Goal: Obtain resource: Obtain resource

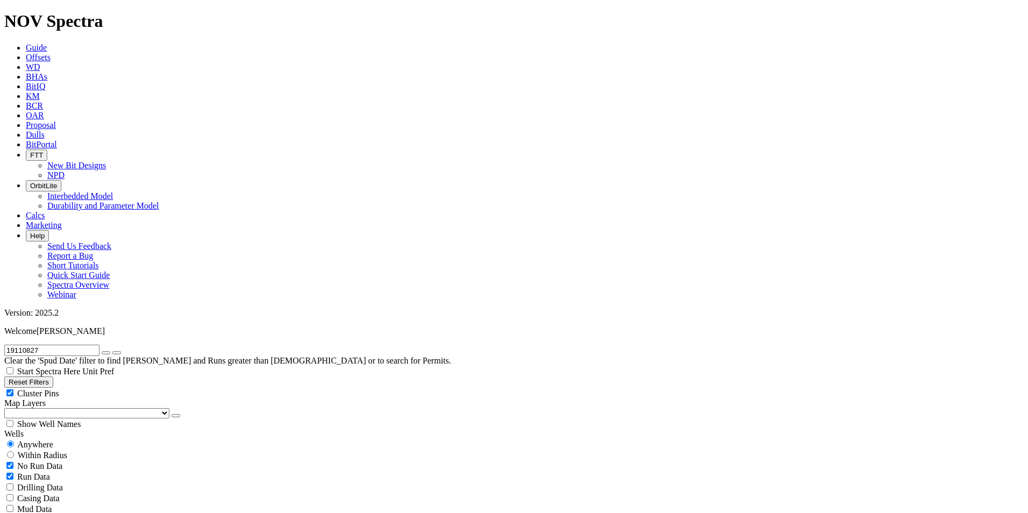
scroll to position [192, 0]
drag, startPoint x: 59, startPoint y: 46, endPoint x: -4, endPoint y: 49, distance: 63.5
click at [112, 351] on button "submit" at bounding box center [116, 352] width 9 height 3
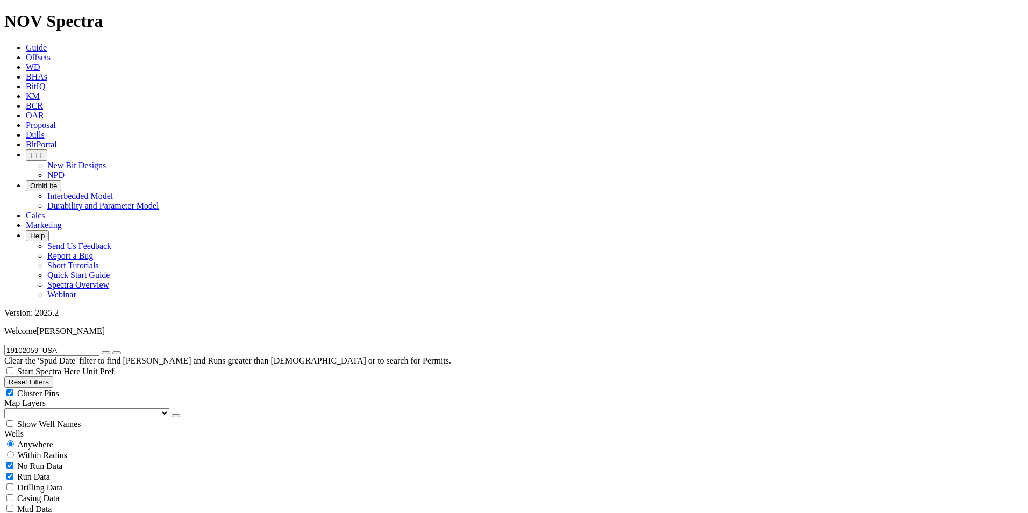
type input "19102059_USA"
drag, startPoint x: 74, startPoint y: 46, endPoint x: -18, endPoint y: 46, distance: 91.9
click at [21, 345] on input "text" at bounding box center [51, 350] width 95 height 11
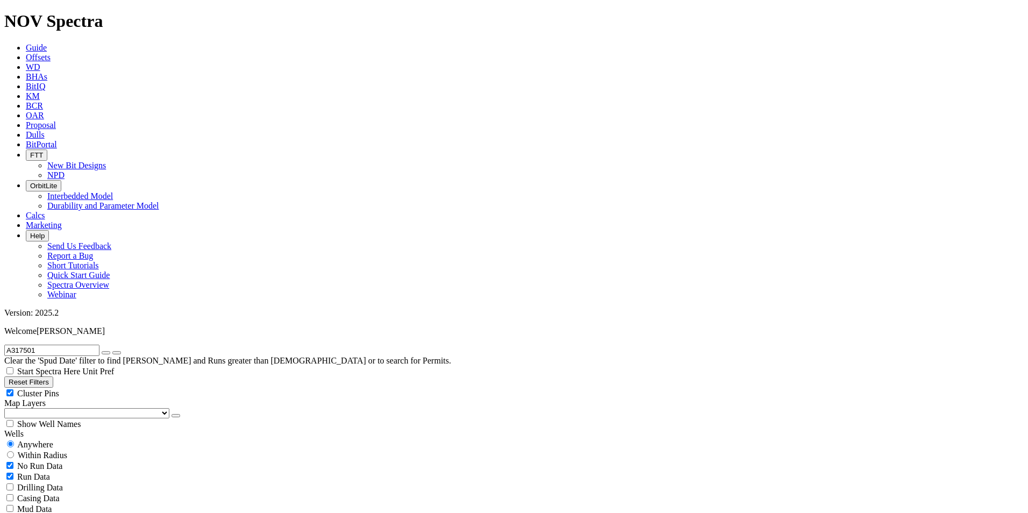
type input "A317501"
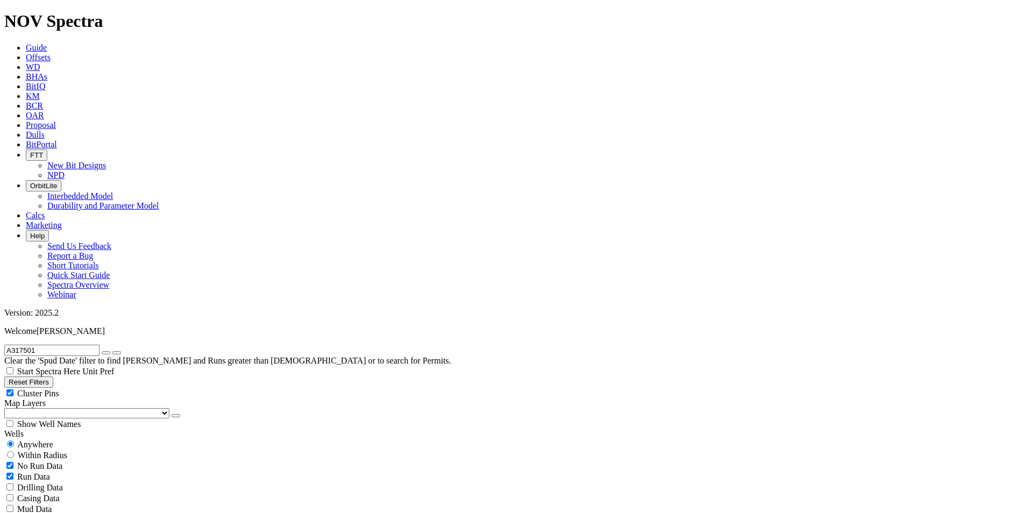
click at [26, 140] on icon at bounding box center [26, 144] width 0 height 9
drag, startPoint x: 75, startPoint y: 49, endPoint x: -34, endPoint y: 56, distance: 108.8
click at [55, 345] on input "text" at bounding box center [51, 350] width 95 height 11
click at [56, 345] on input "text" at bounding box center [51, 350] width 95 height 11
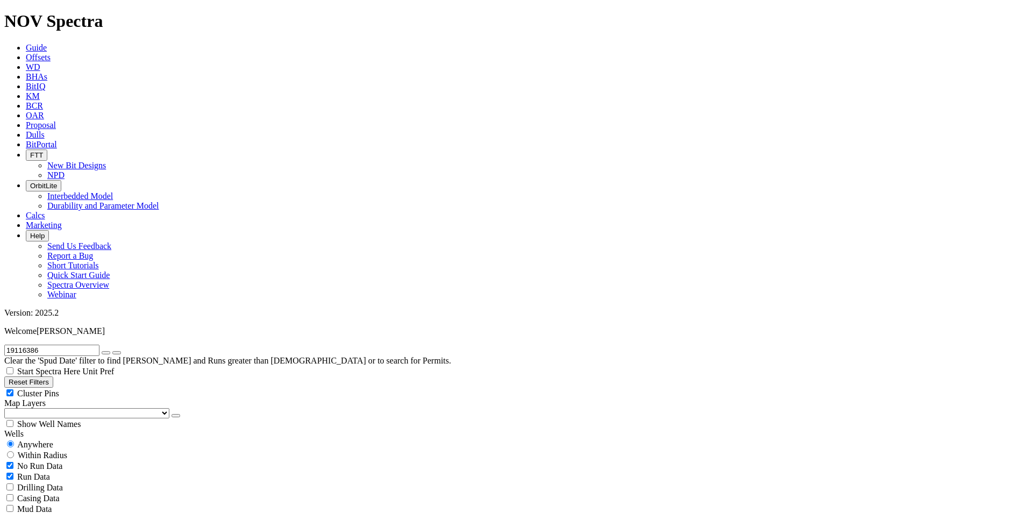
type input "19116386"
drag, startPoint x: 885, startPoint y: 278, endPoint x: 917, endPoint y: 278, distance: 31.2
copy span "A315294"
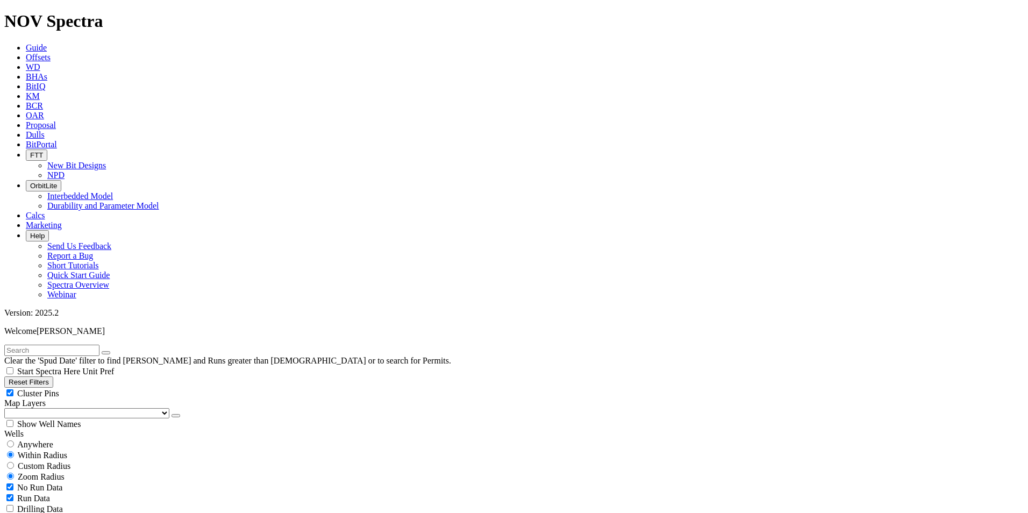
click at [99, 345] on input "text" at bounding box center [51, 350] width 95 height 11
click at [52, 345] on input "1911" at bounding box center [51, 350] width 95 height 11
type input "19116386"
click at [35, 440] on span "Anywhere" at bounding box center [35, 444] width 36 height 9
radio input "true"
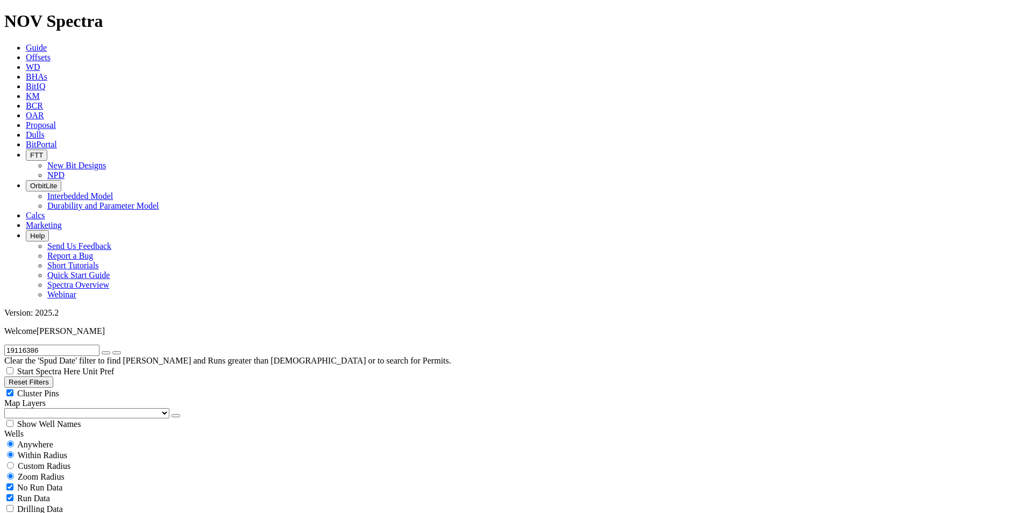
radio input "false"
drag, startPoint x: 886, startPoint y: 280, endPoint x: 917, endPoint y: 276, distance: 31.5
copy span "A315294"
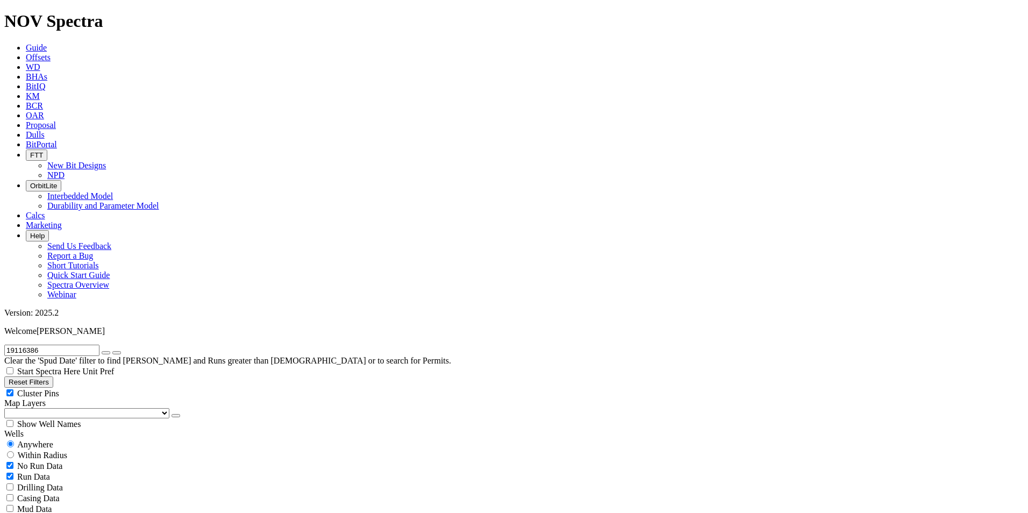
drag, startPoint x: 885, startPoint y: 290, endPoint x: 924, endPoint y: 290, distance: 39.2
copy div "4,223.00 ft"
drag, startPoint x: 980, startPoint y: 290, endPoint x: 1016, endPoint y: 290, distance: 36.0
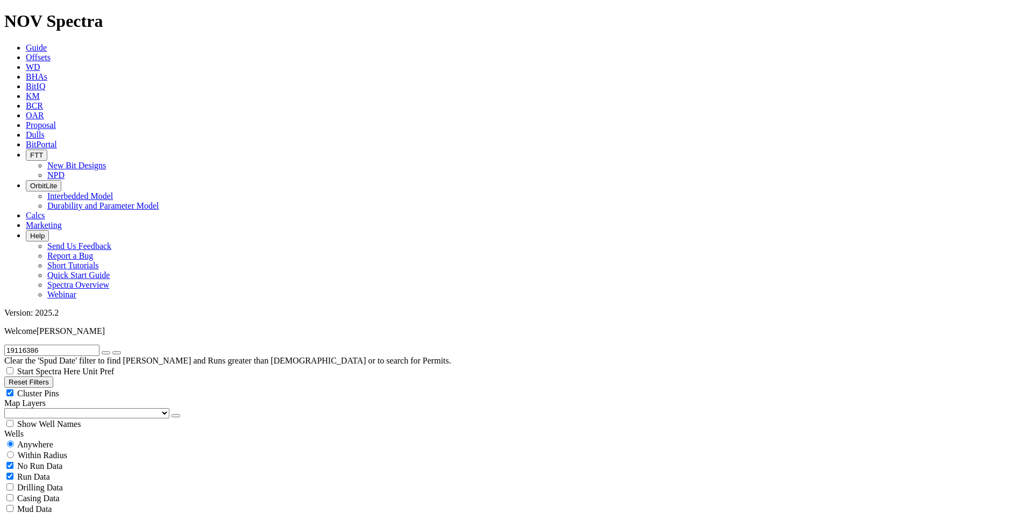
copy span "5,096.00 ft"
drag, startPoint x: 882, startPoint y: 312, endPoint x: 908, endPoint y: 310, distance: 26.4
copy div "873.00 f"
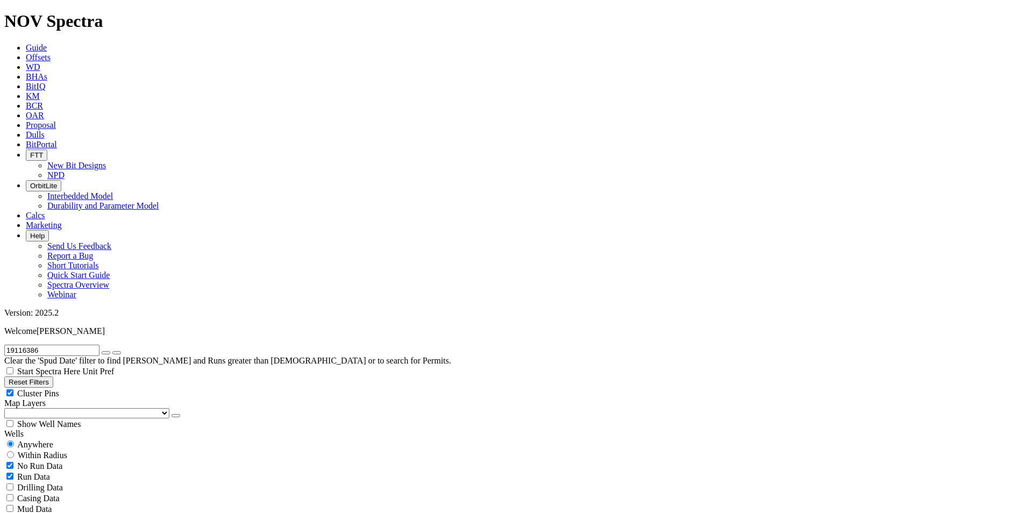
drag, startPoint x: 981, startPoint y: 302, endPoint x: 1016, endPoint y: 302, distance: 34.9
copy span "24.59 ft/hr"
drag, startPoint x: 905, startPoint y: 355, endPoint x: 1002, endPoint y: 355, distance: 97.3
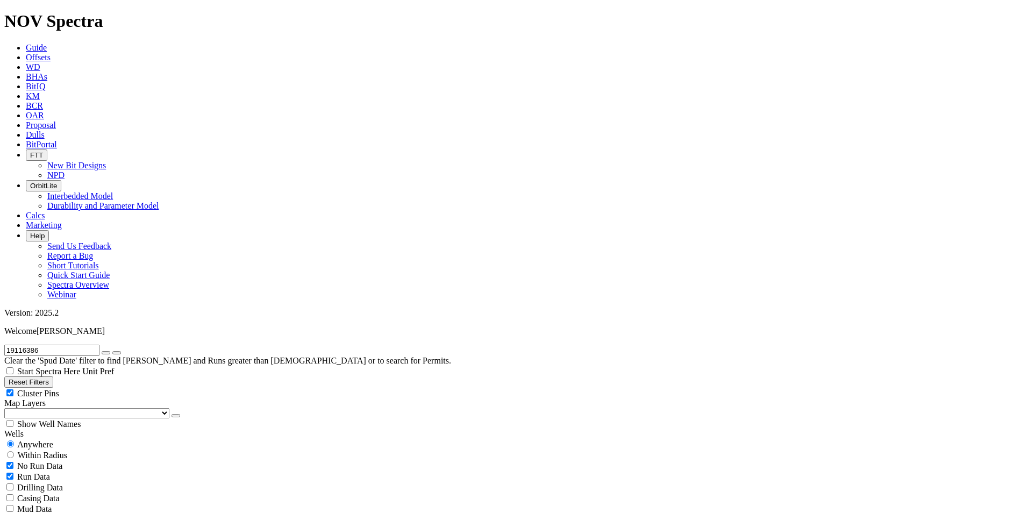
copy div "1 - 1 - BT - S - X - I - NO - BHA"
drag, startPoint x: 844, startPoint y: 121, endPoint x: 885, endPoint y: 123, distance: 40.9
drag, startPoint x: 848, startPoint y: 115, endPoint x: 925, endPoint y: 118, distance: 77.5
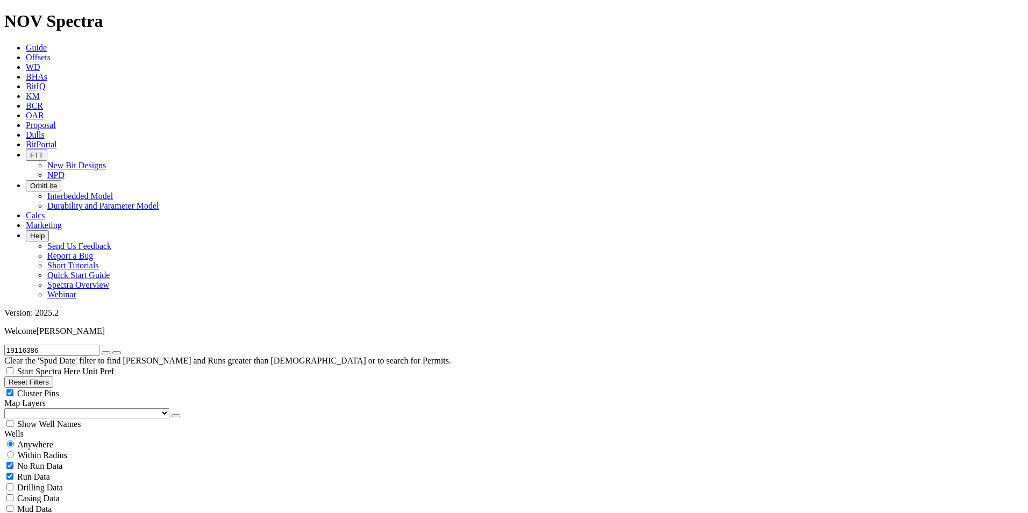
copy h3 "GS_327_A15"
drag, startPoint x: 885, startPoint y: 290, endPoint x: 921, endPoint y: 289, distance: 36.0
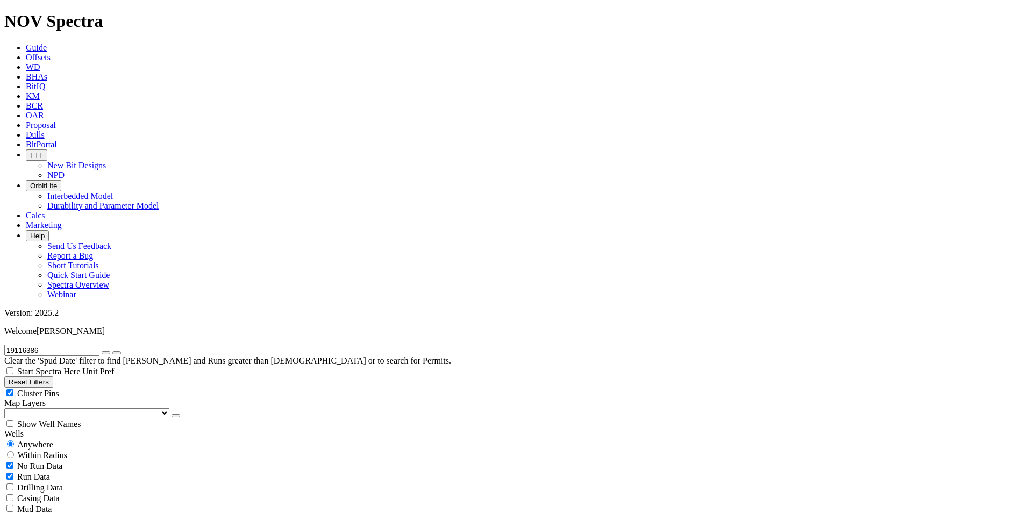
copy div "5,096.00 ft"
drag, startPoint x: 982, startPoint y: 291, endPoint x: 1015, endPoint y: 290, distance: 33.4
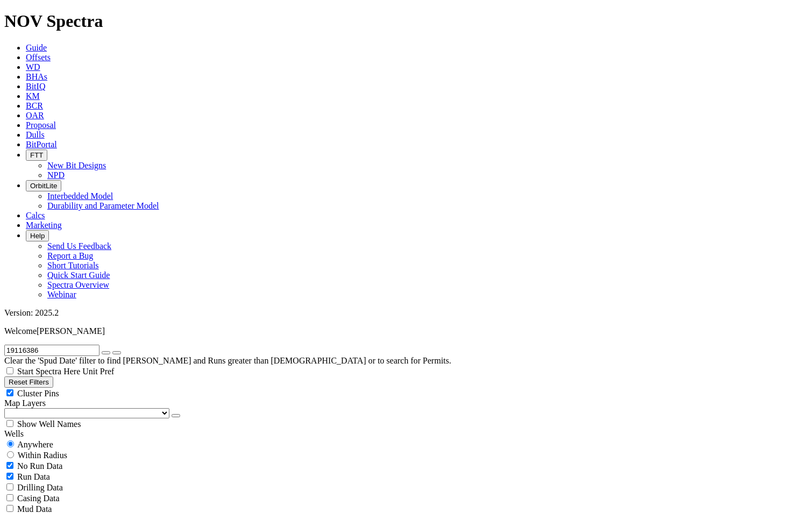
radio input "false"
radio input "true"
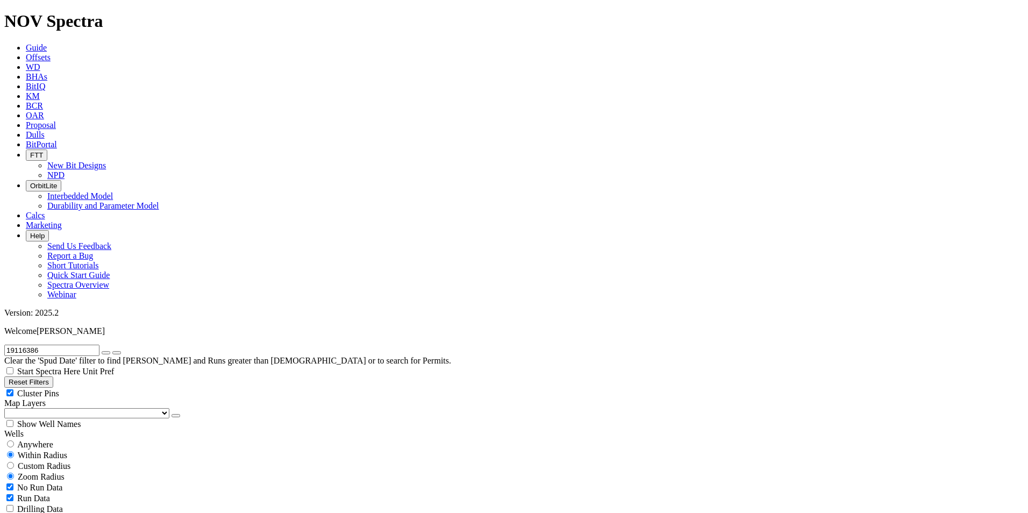
drag, startPoint x: 979, startPoint y: 290, endPoint x: 1015, endPoint y: 289, distance: 36.6
copy span "7,476.00 f"
drag, startPoint x: 881, startPoint y: 309, endPoint x: 920, endPoint y: 310, distance: 38.7
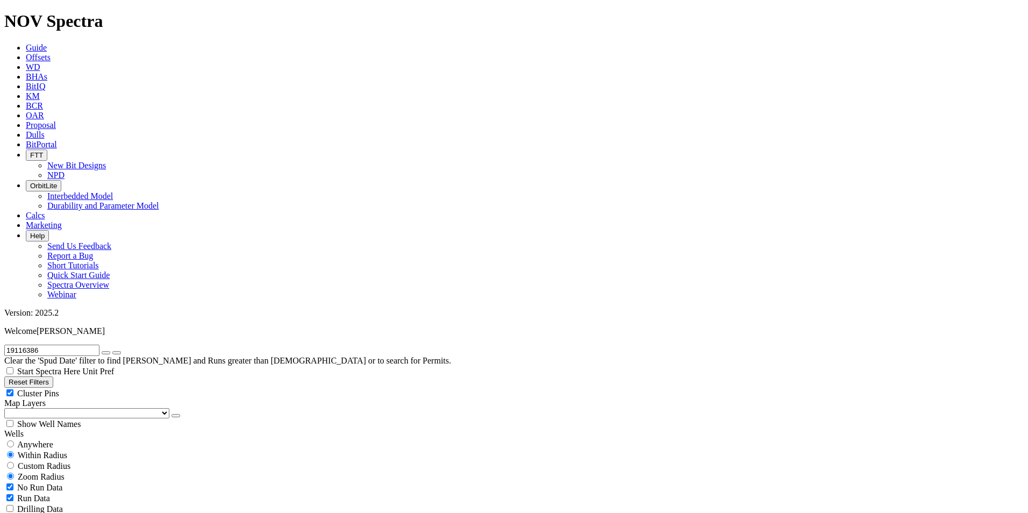
drag, startPoint x: 980, startPoint y: 300, endPoint x: 1015, endPoint y: 299, distance: 35.0
drag, startPoint x: 905, startPoint y: 357, endPoint x: 994, endPoint y: 355, distance: 89.8
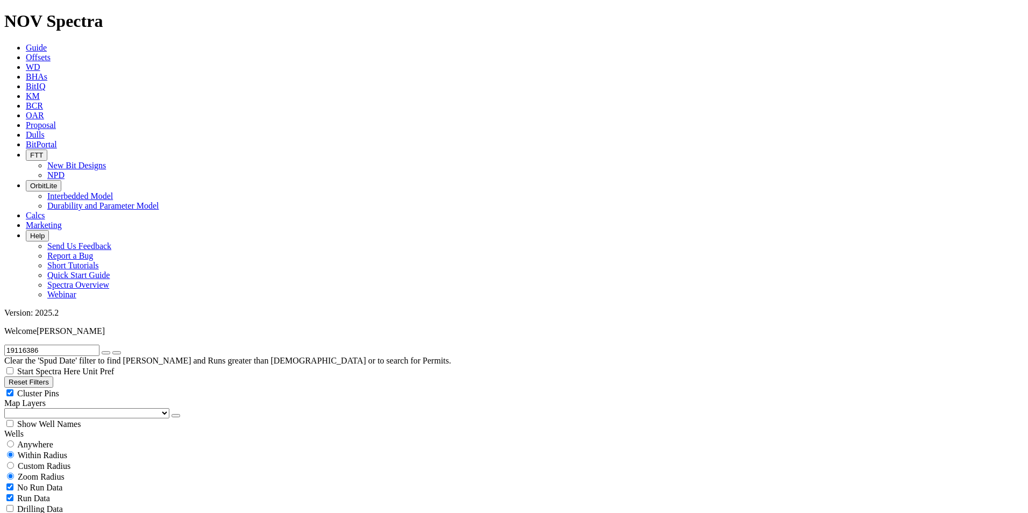
click at [42, 440] on span "Anywhere" at bounding box center [35, 444] width 36 height 9
radio input "true"
radio input "false"
